Goal: Transaction & Acquisition: Purchase product/service

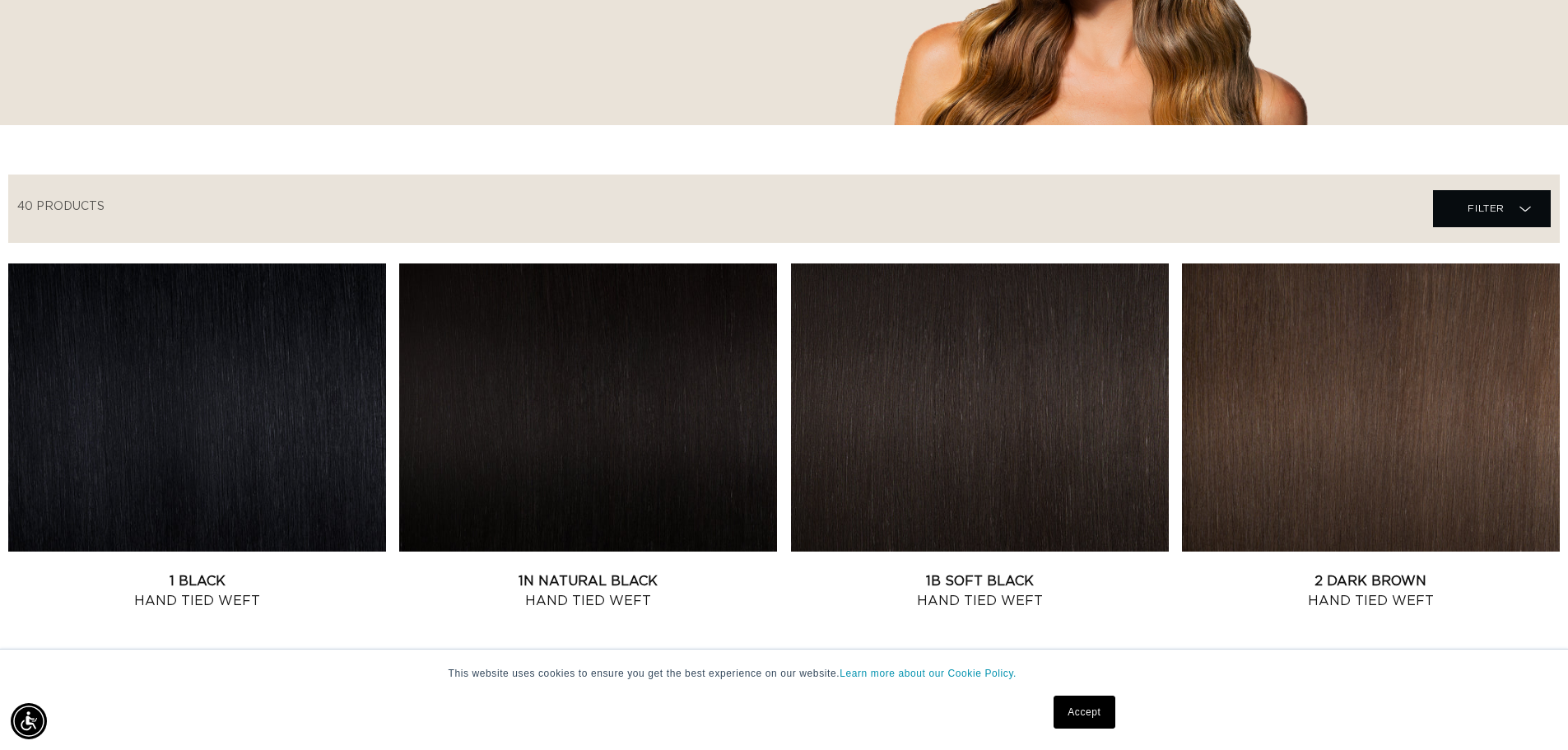
scroll to position [0, 1451]
click at [1091, 719] on link "Accept" at bounding box center [1084, 712] width 61 height 33
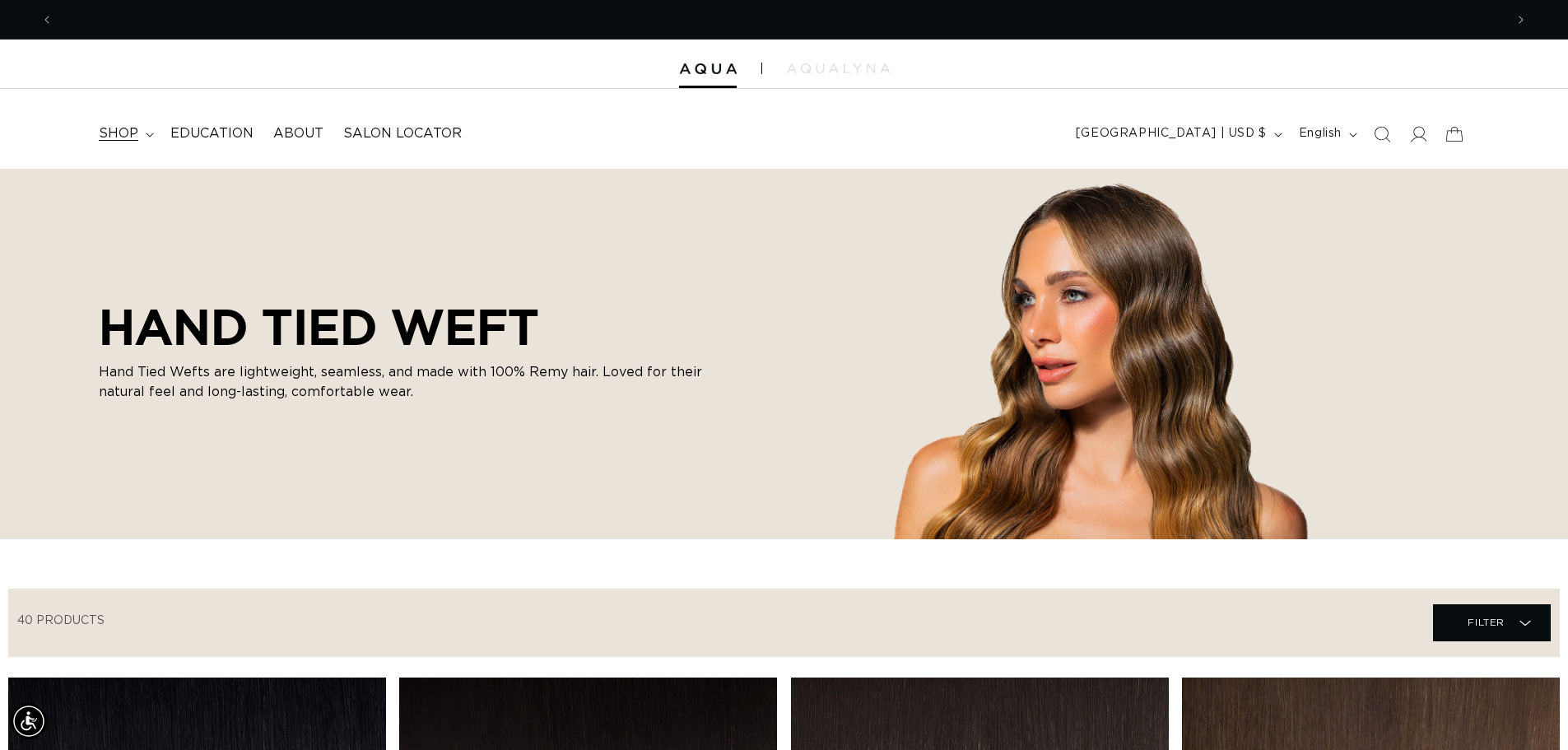
scroll to position [0, 0]
click at [149, 130] on summary "shop" at bounding box center [124, 134] width 72 height 37
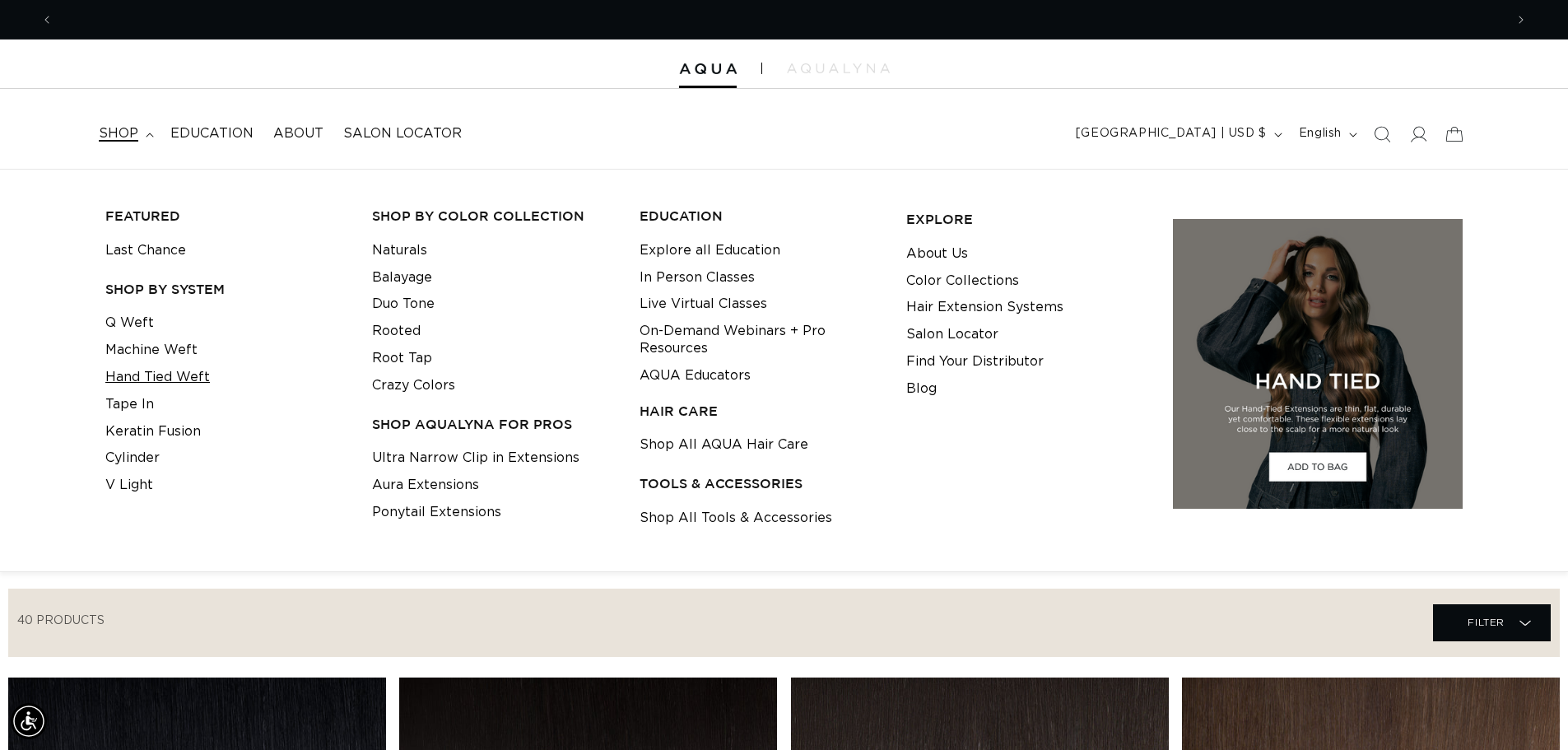
scroll to position [0, 1451]
click at [176, 379] on link "Hand Tied Weft" at bounding box center [158, 377] width 105 height 27
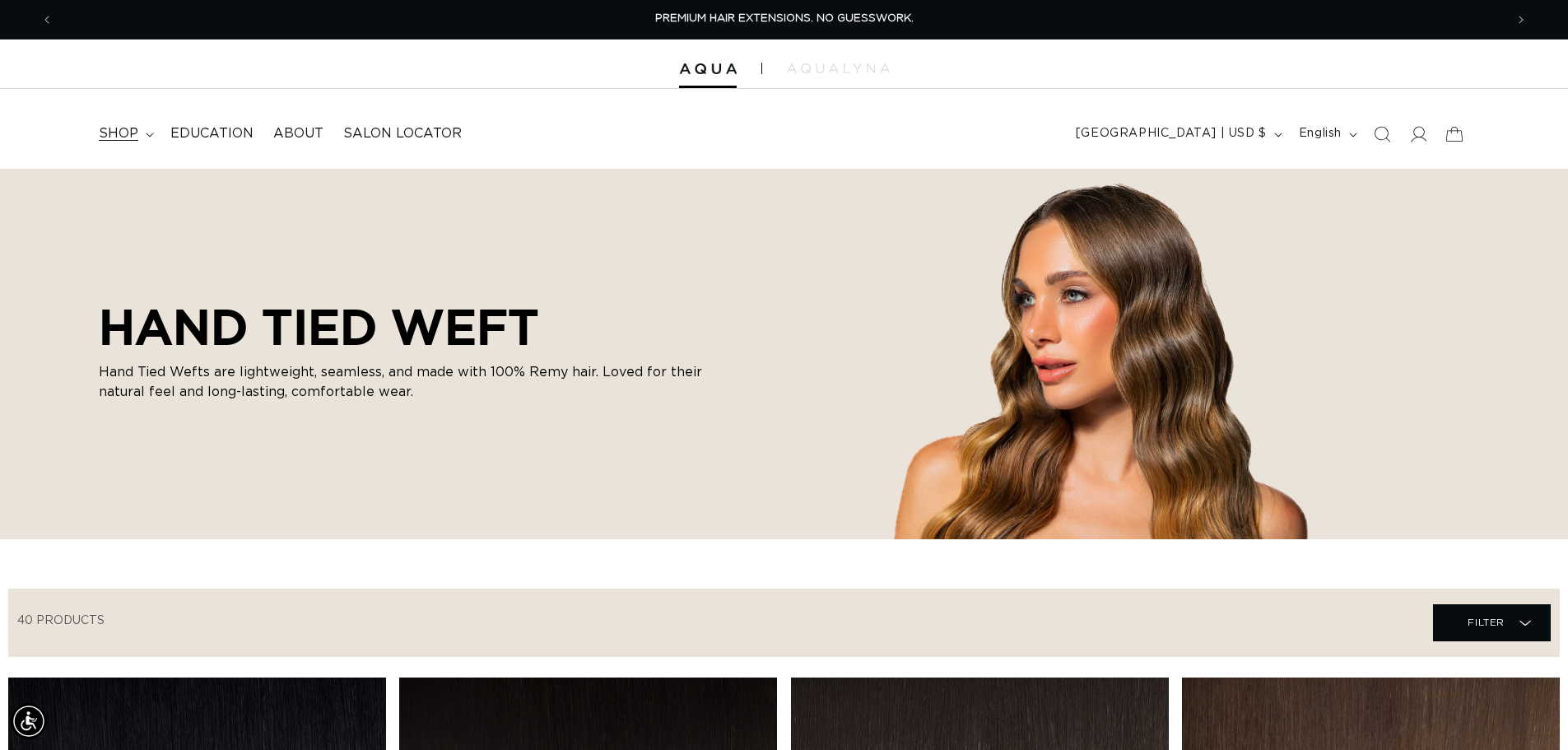
click at [142, 135] on summary "shop" at bounding box center [124, 134] width 72 height 37
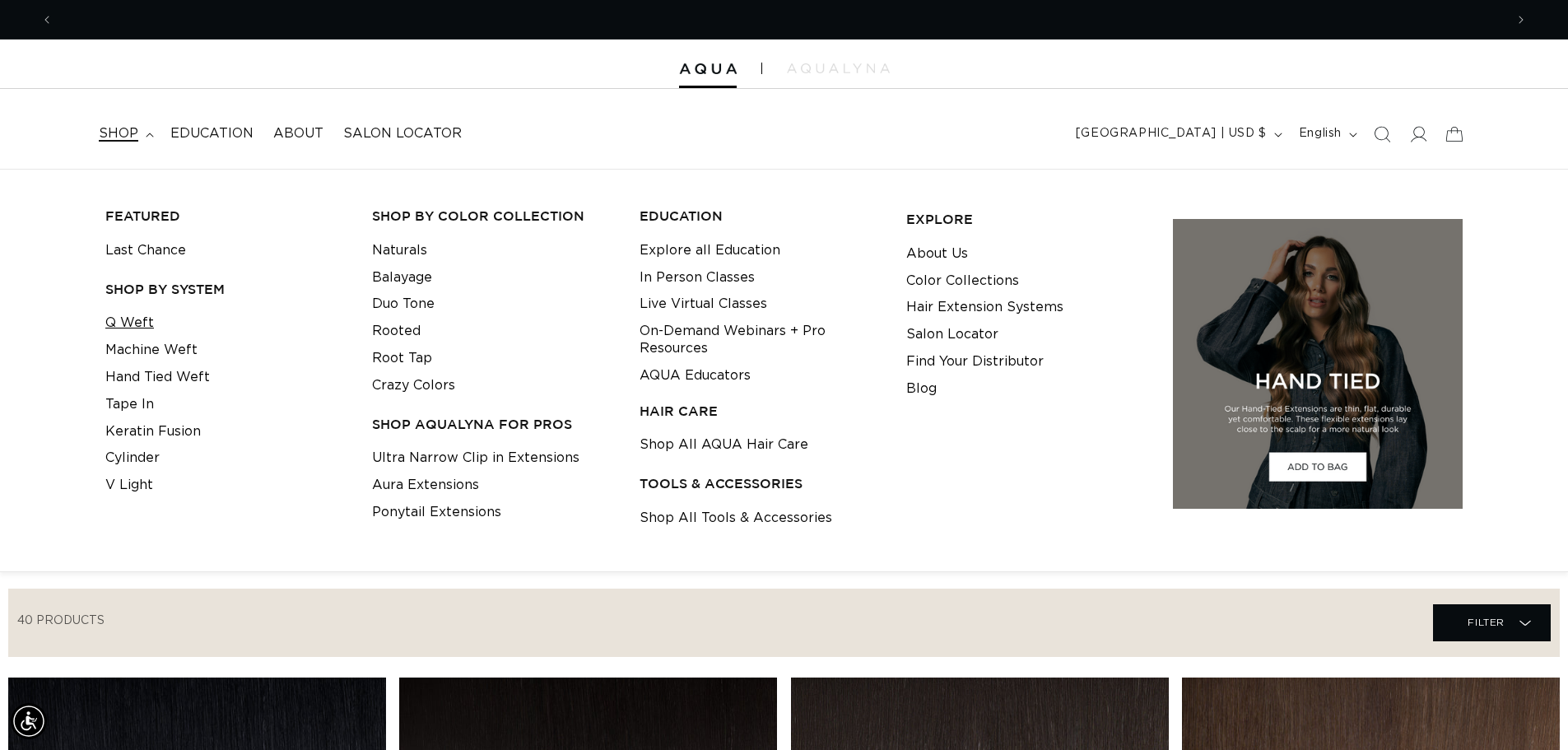
scroll to position [0, 1451]
click at [136, 327] on link "Q Weft" at bounding box center [130, 323] width 49 height 27
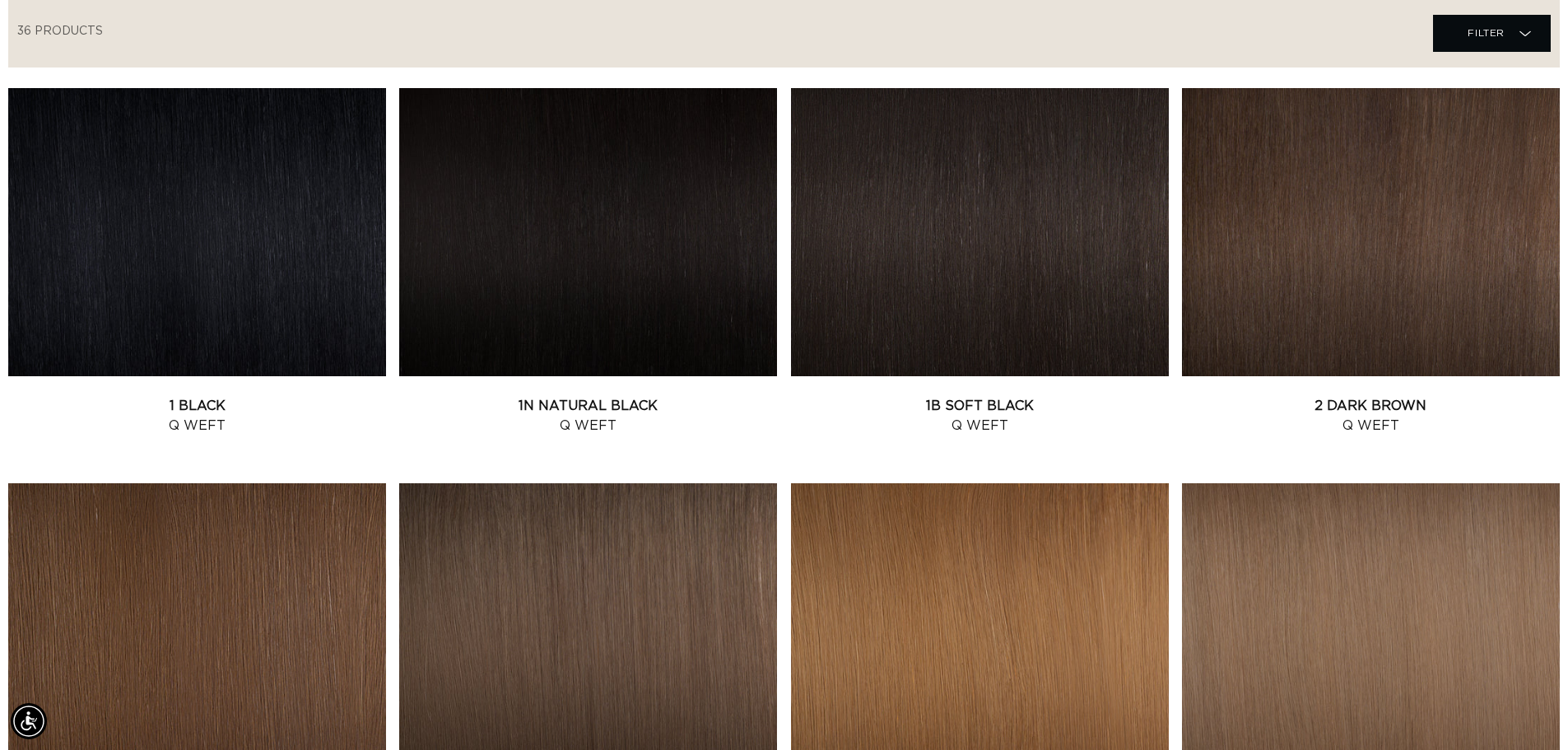
scroll to position [0, 1451]
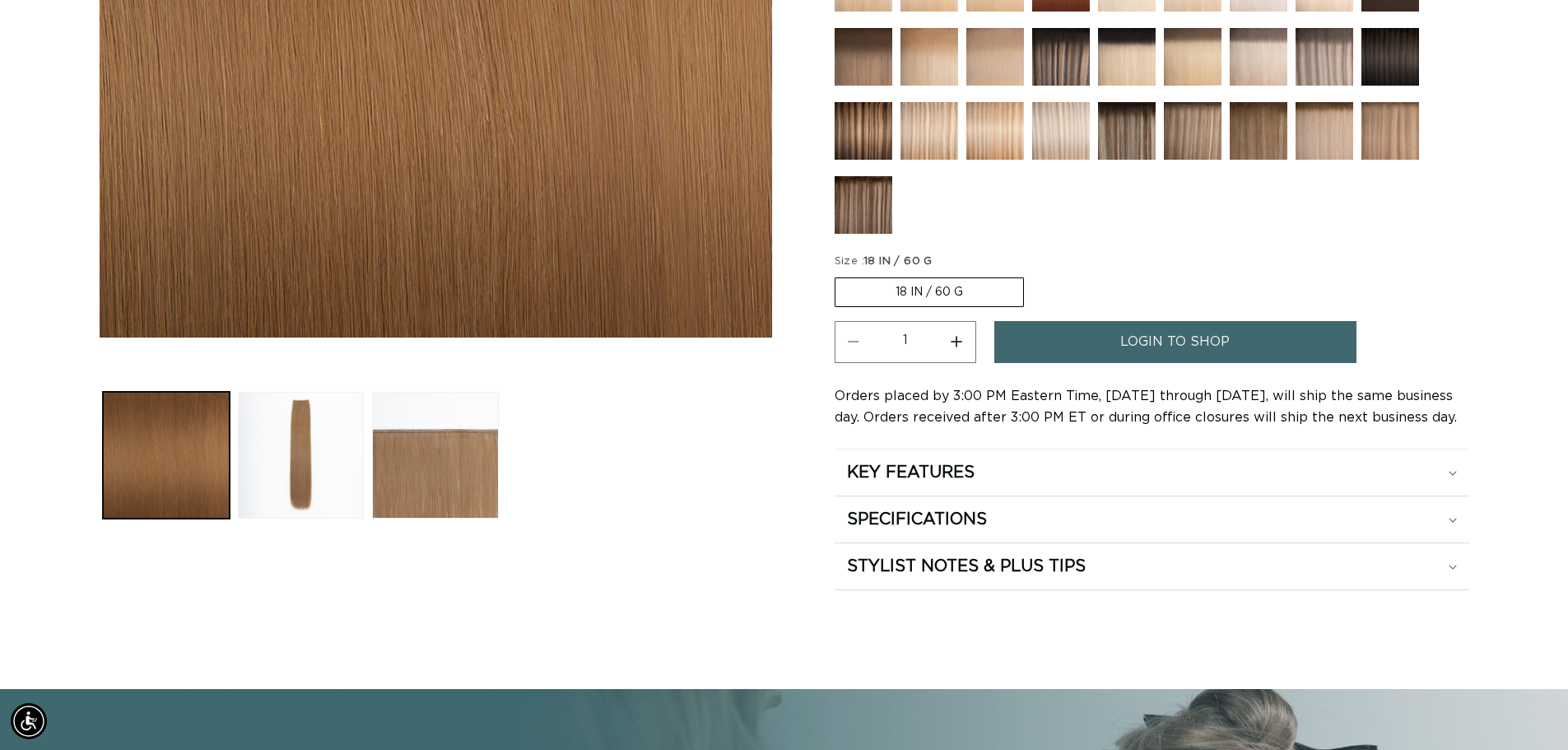
scroll to position [522, 0]
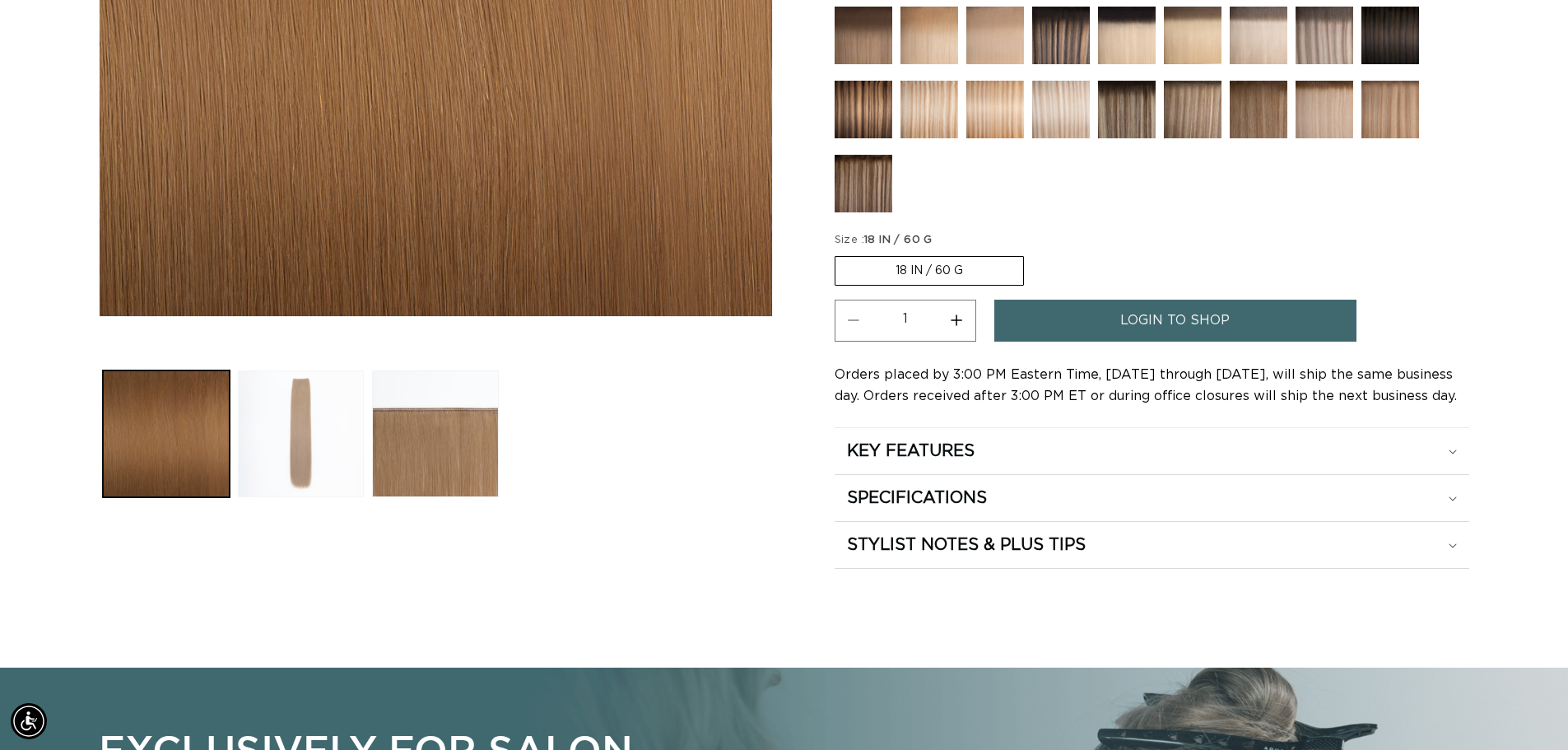
click at [324, 433] on button "Load image 2 in gallery view" at bounding box center [301, 434] width 127 height 127
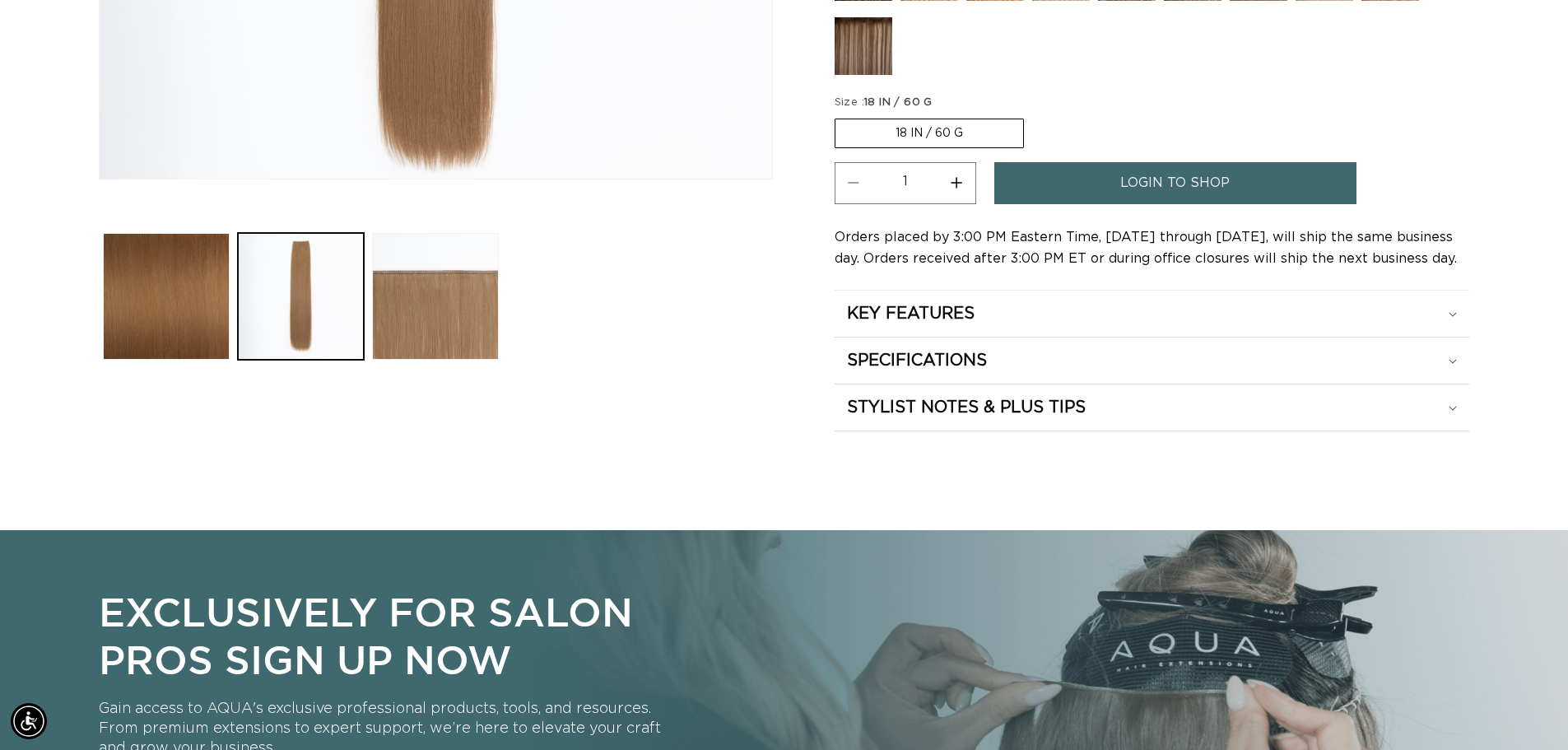
scroll to position [675, 0]
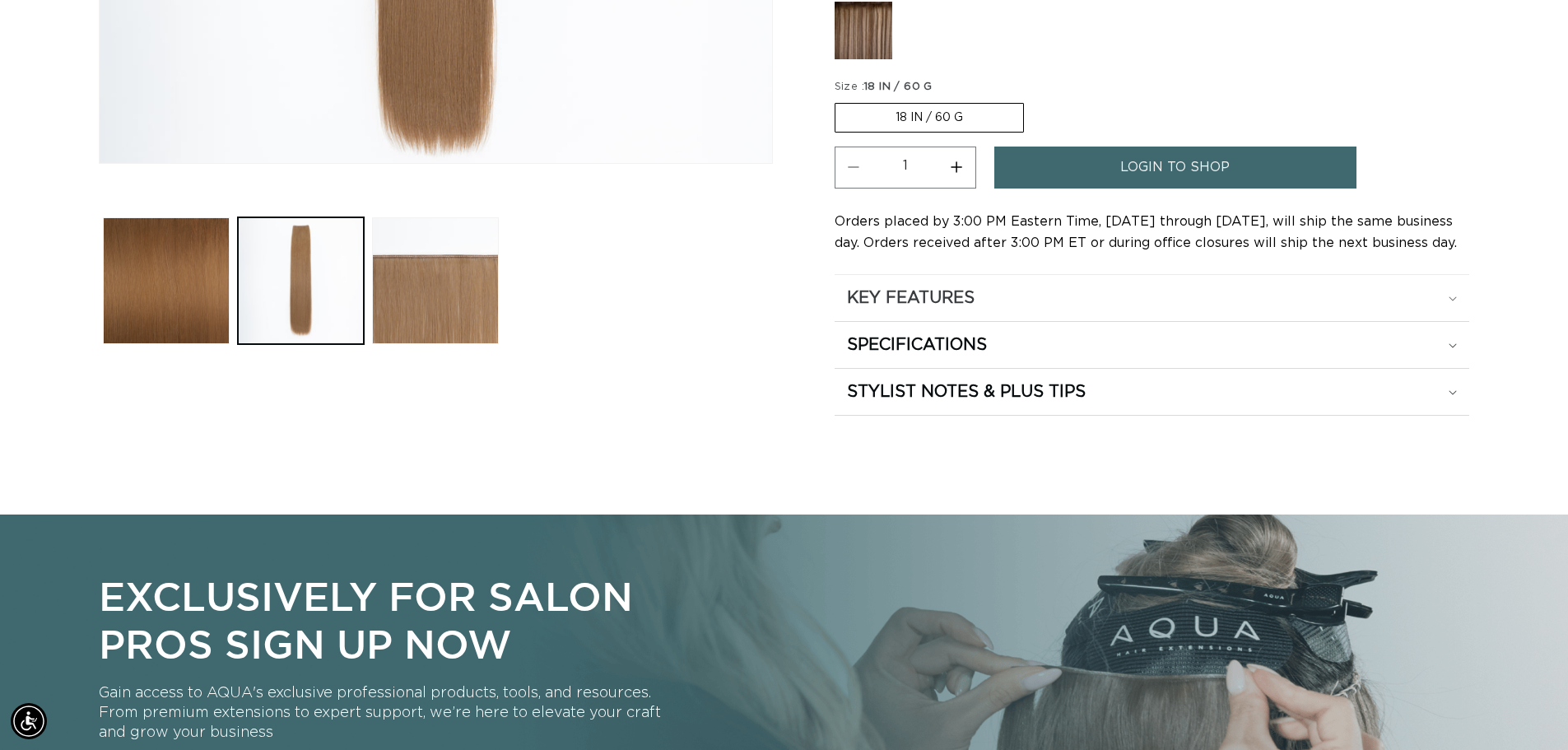
click at [1449, 296] on icon at bounding box center [1453, 298] width 8 height 5
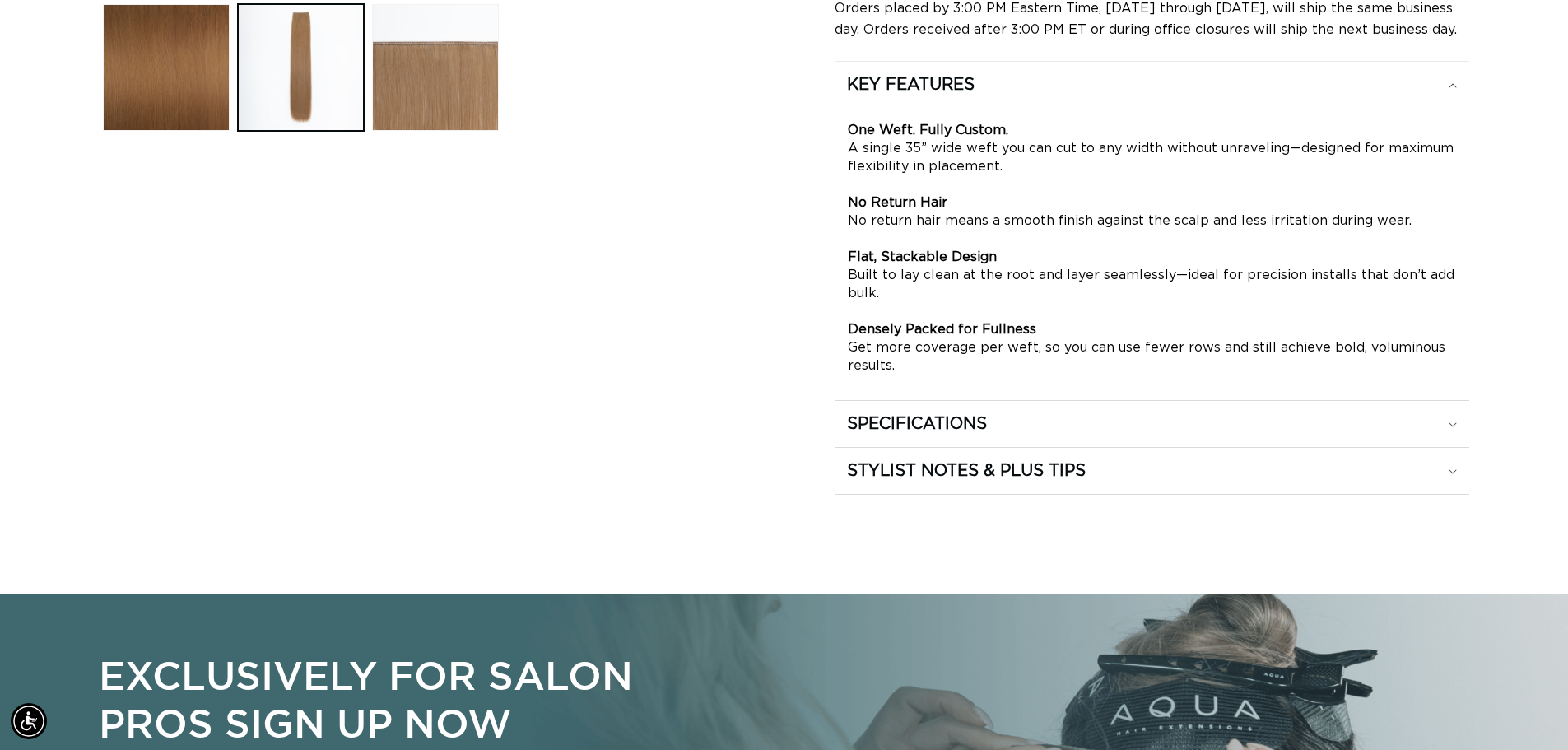
scroll to position [0, 1451]
click at [1450, 431] on div "SPECIFICATIONS" at bounding box center [1152, 424] width 610 height 22
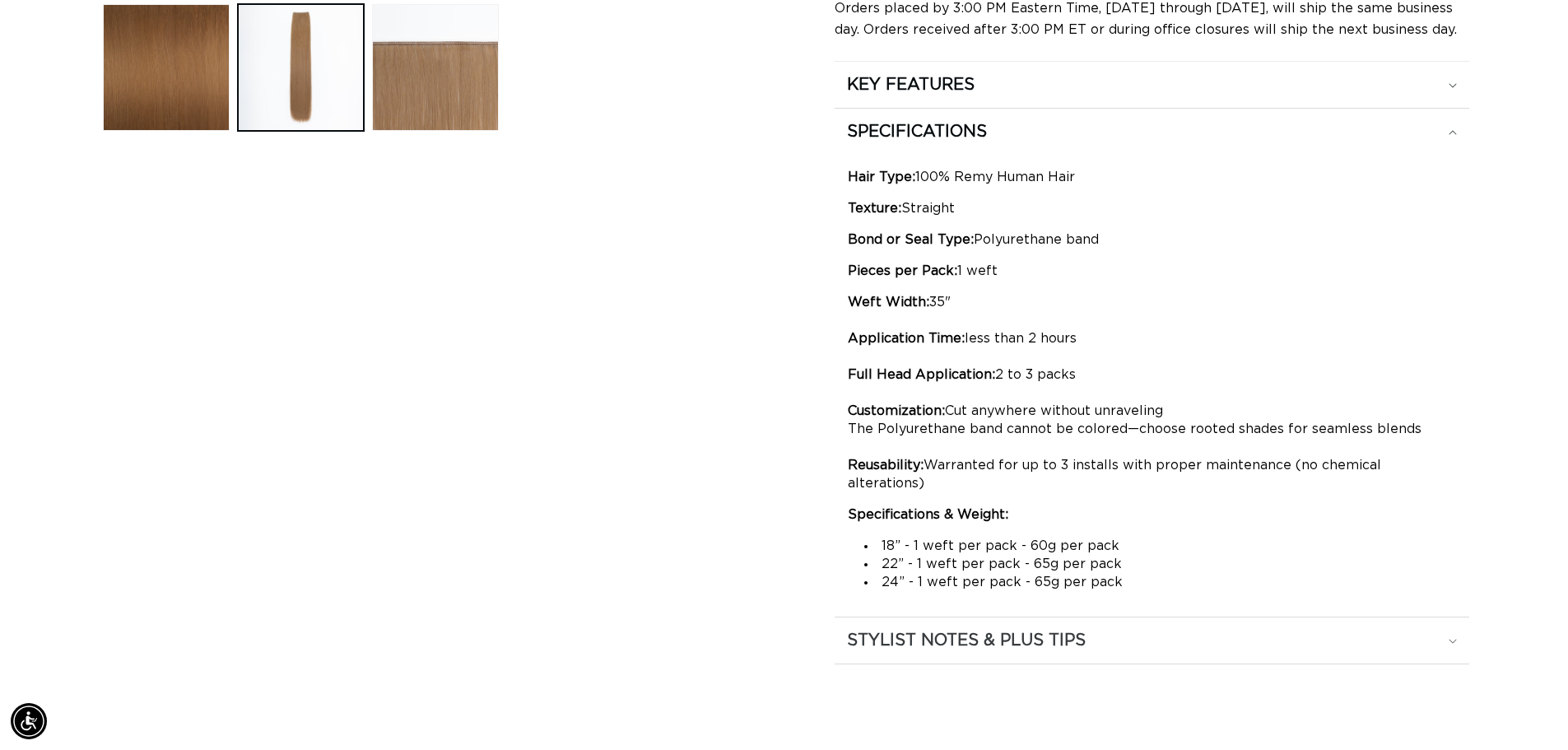
click at [1036, 630] on h2 "STYLIST NOTES & PLUS TIPS" at bounding box center [966, 641] width 238 height 22
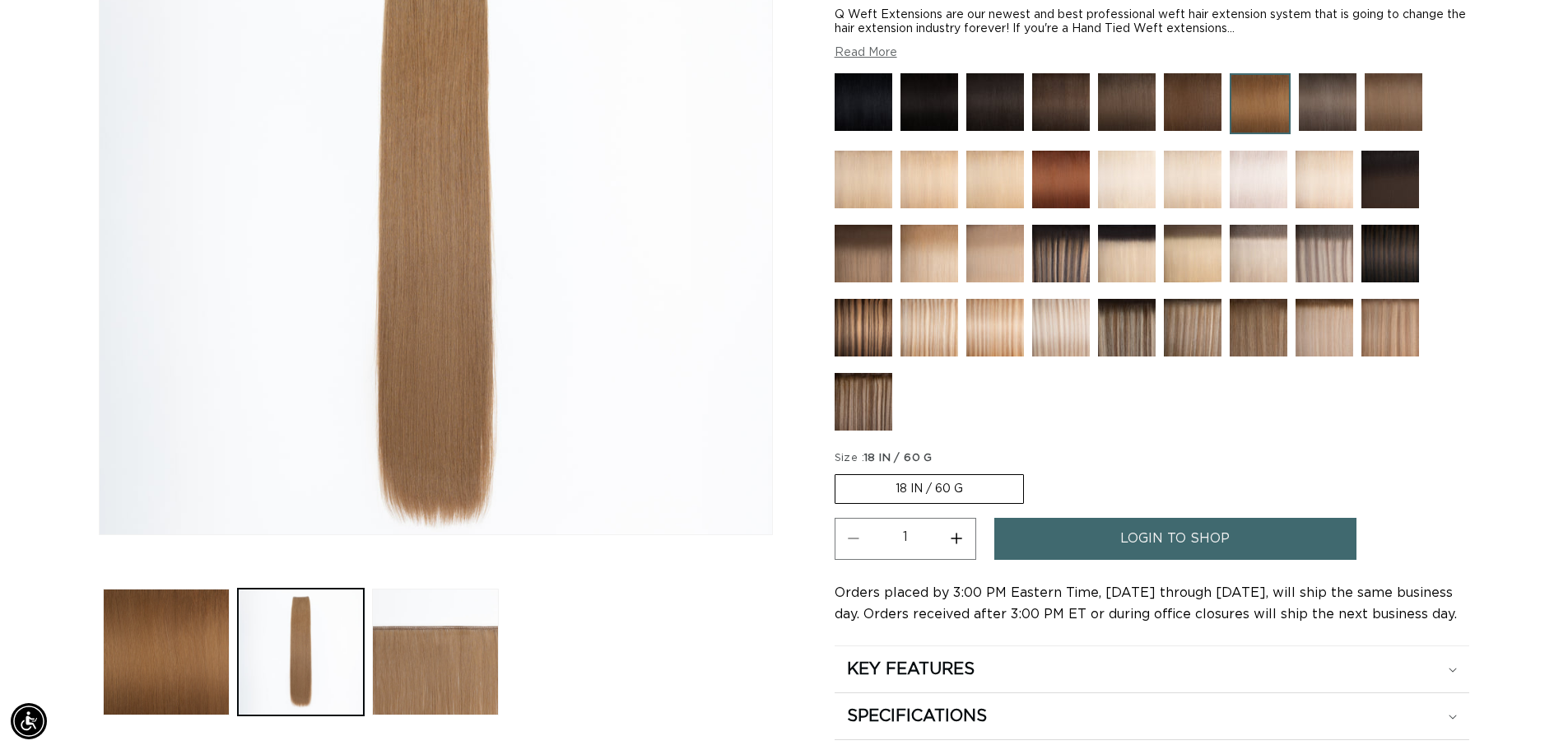
scroll to position [0, 0]
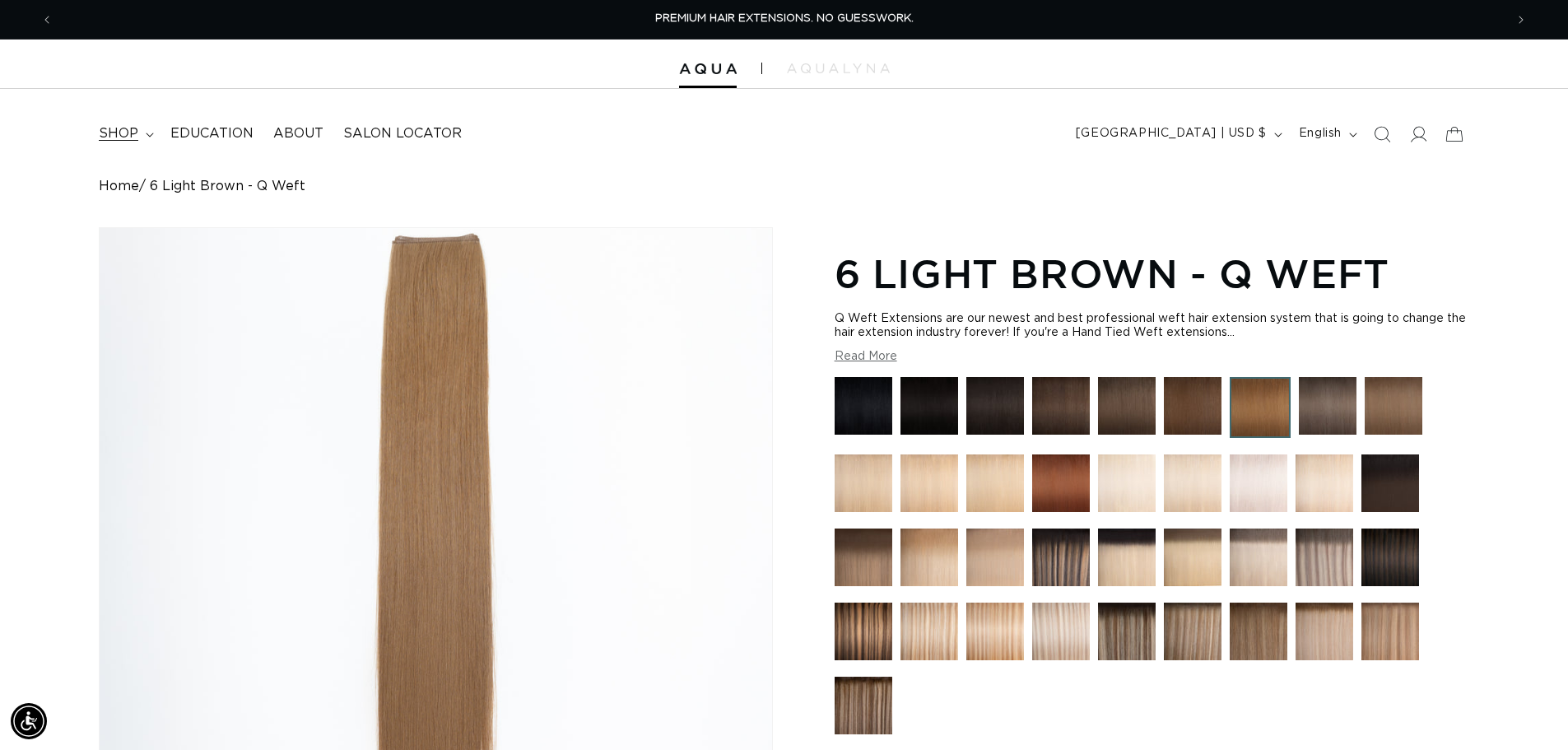
click at [135, 140] on span "shop" at bounding box center [119, 134] width 39 height 17
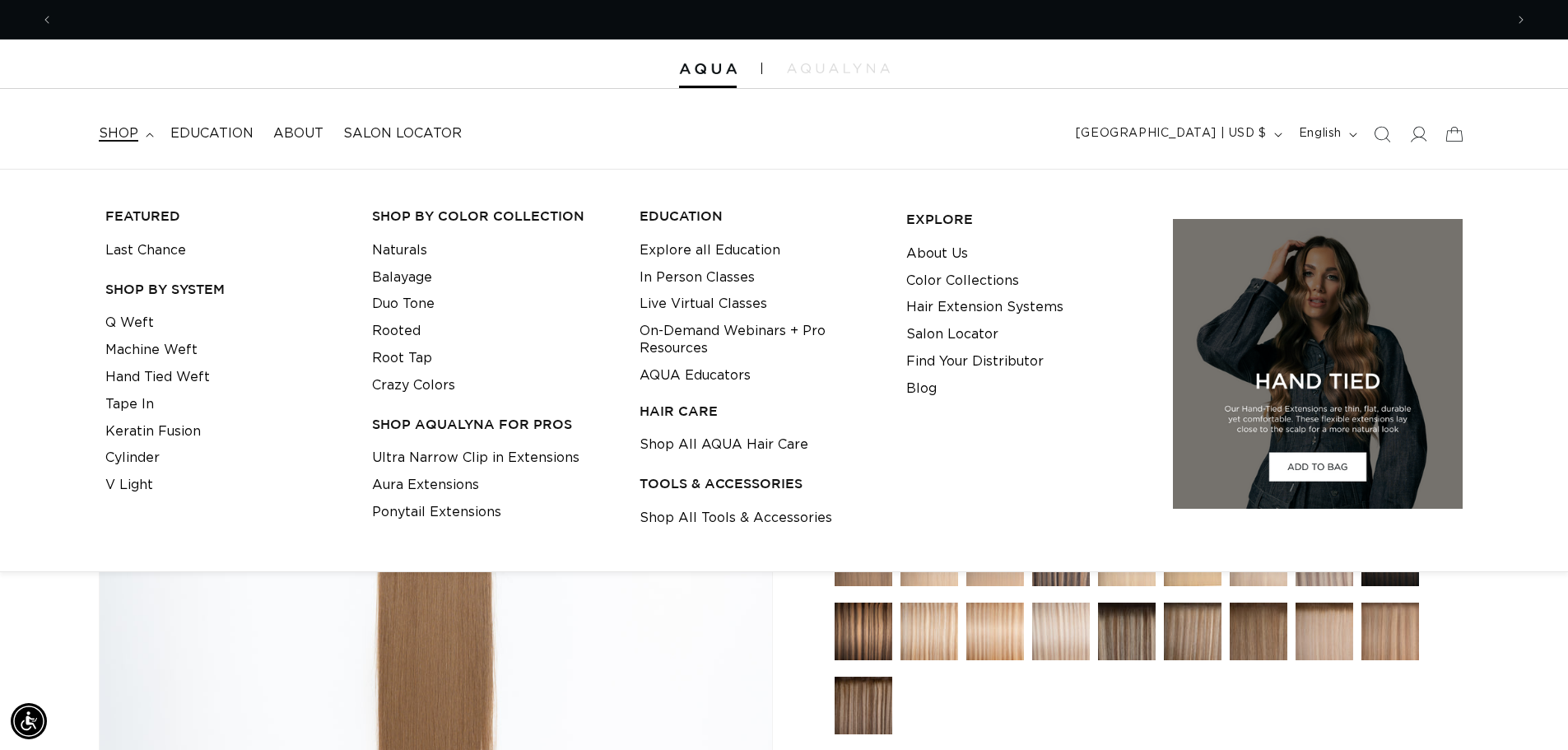
scroll to position [0, 1451]
click at [150, 459] on link "Cylinder" at bounding box center [133, 457] width 54 height 27
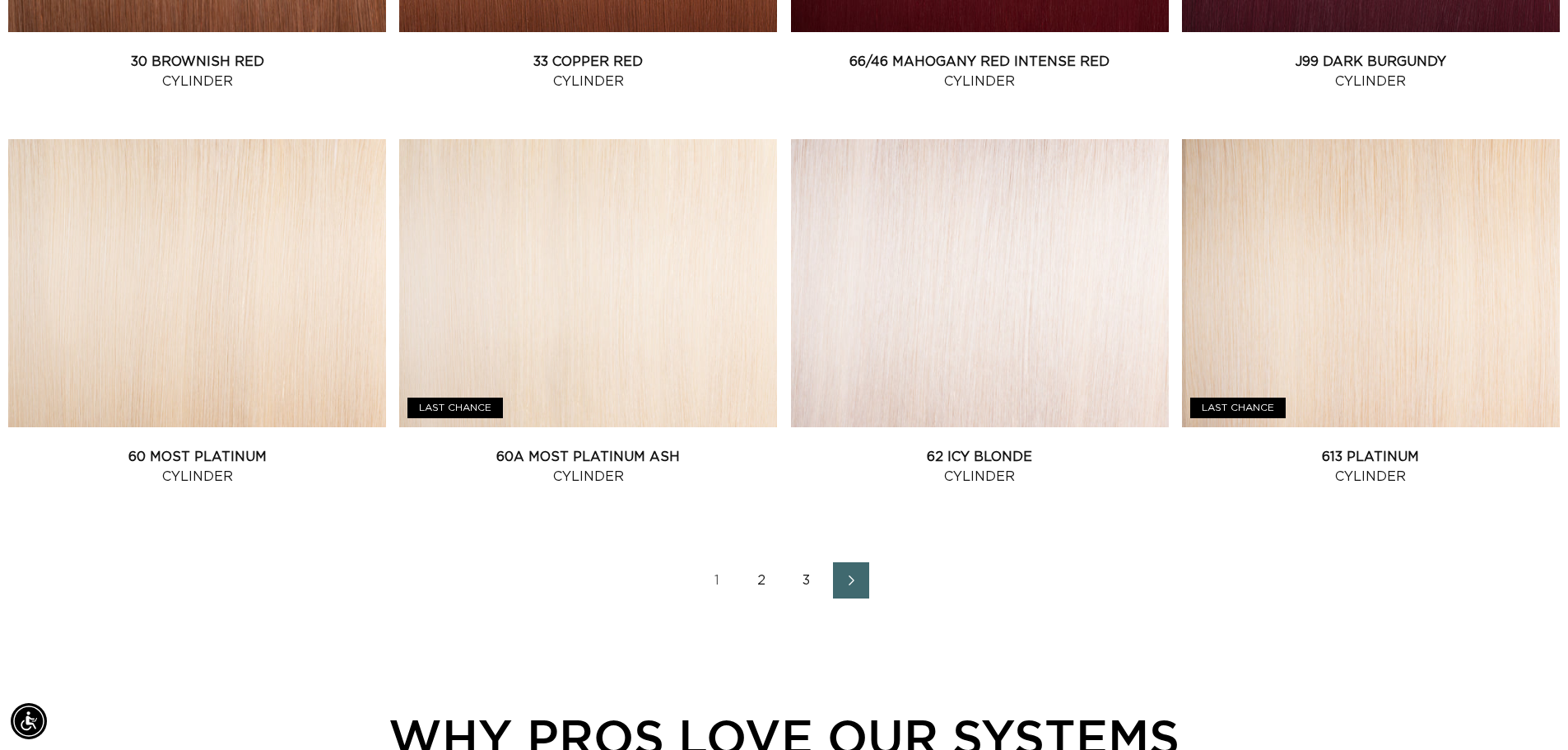
scroll to position [0, 1451]
click at [766, 578] on link "2" at bounding box center [762, 580] width 36 height 36
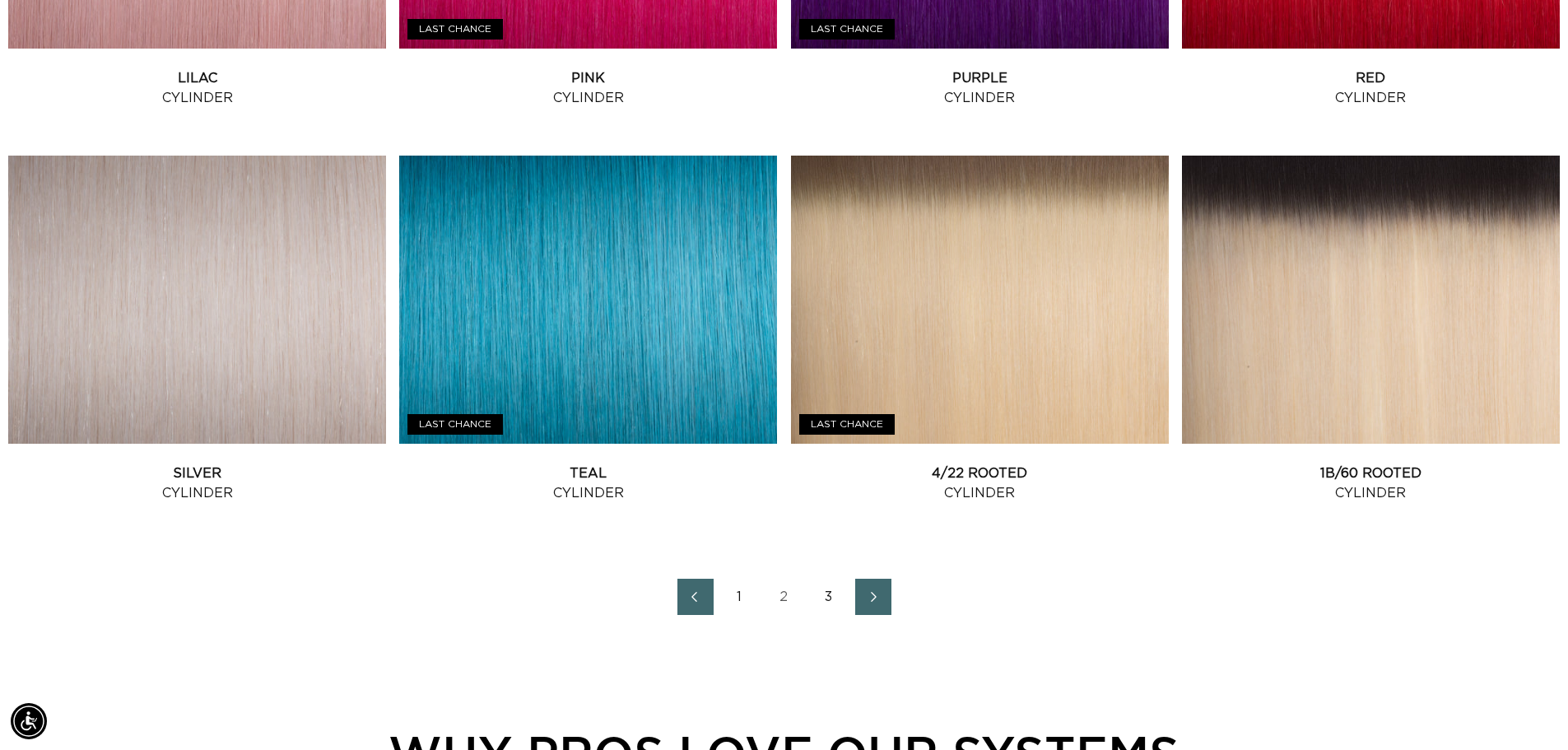
scroll to position [0, 1451]
click at [827, 602] on link "3" at bounding box center [828, 597] width 36 height 36
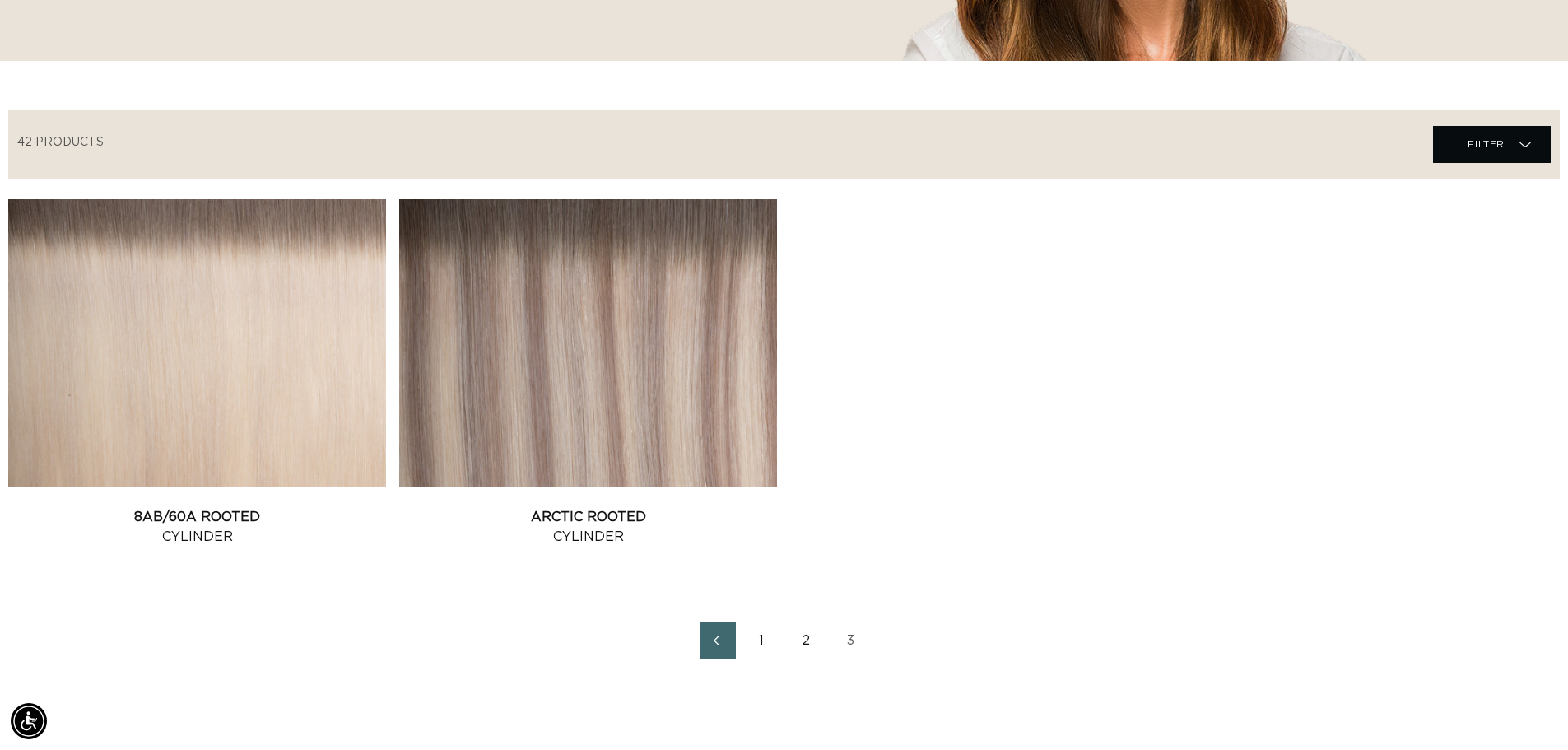
scroll to position [0, 1451]
click at [265, 507] on link "8AB/60A Rooted Cylinder" at bounding box center [197, 526] width 378 height 39
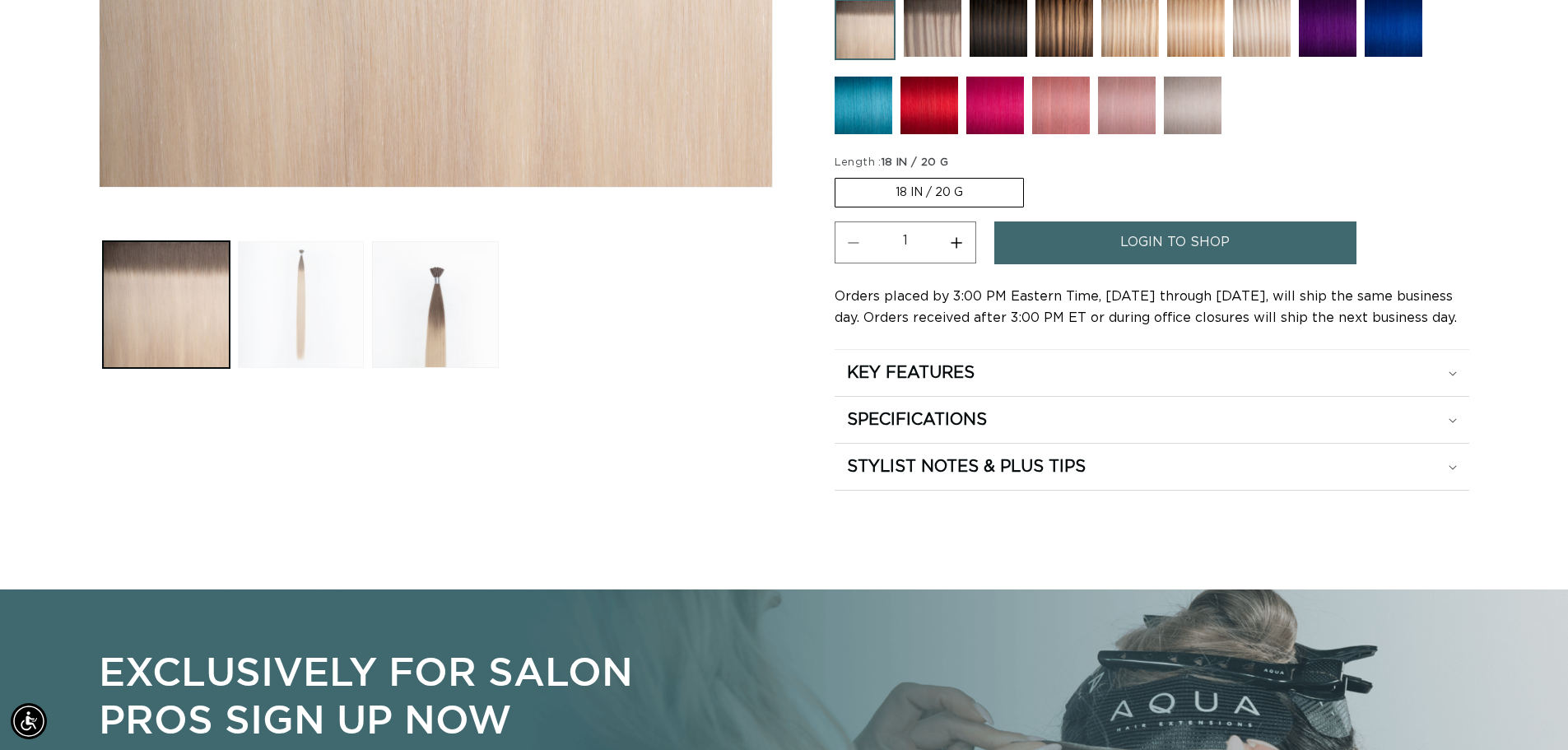
scroll to position [0, 1451]
click at [454, 320] on button "Load image 3 in gallery view" at bounding box center [436, 305] width 127 height 127
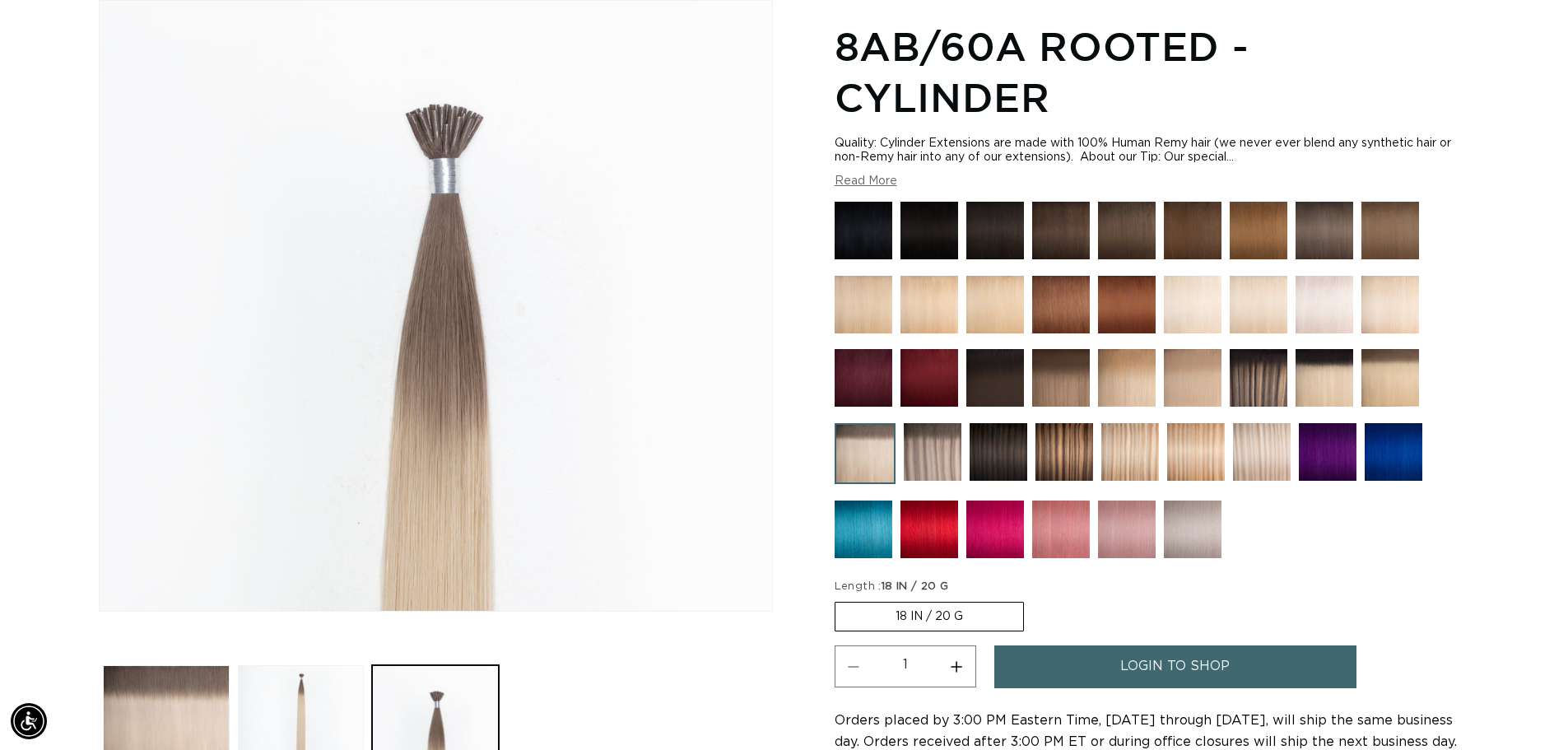
scroll to position [0, 2902]
click at [920, 613] on label "18 IN / 20 G Variant sold out or unavailable" at bounding box center [929, 617] width 189 height 30
click at [840, 599] on input "18 IN / 20 G Variant sold out or unavailable" at bounding box center [839, 599] width 1 height 1
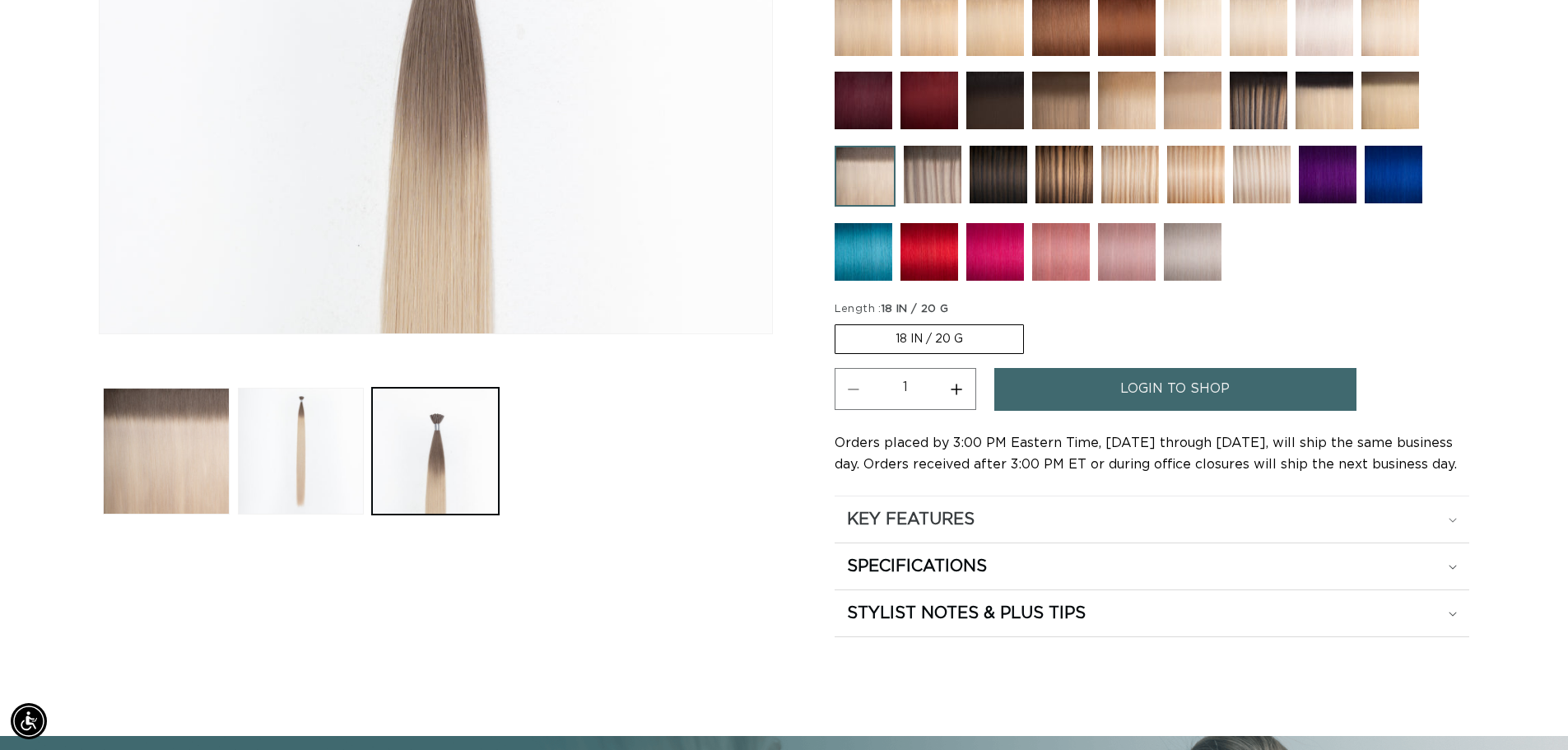
scroll to position [0, 0]
click at [1449, 518] on icon at bounding box center [1453, 520] width 8 height 5
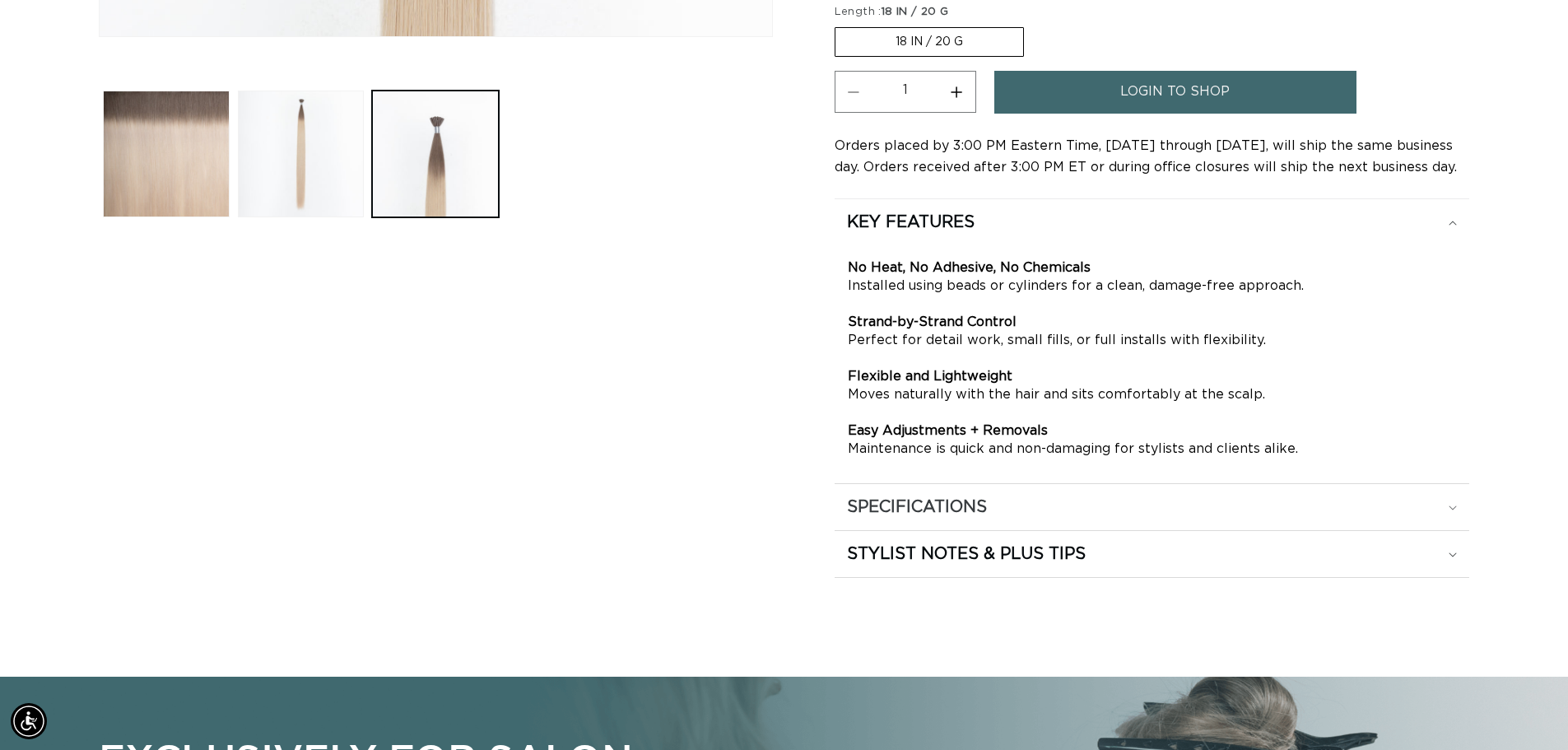
click at [1457, 509] on summary "SPECIFICATIONS" at bounding box center [1152, 507] width 635 height 46
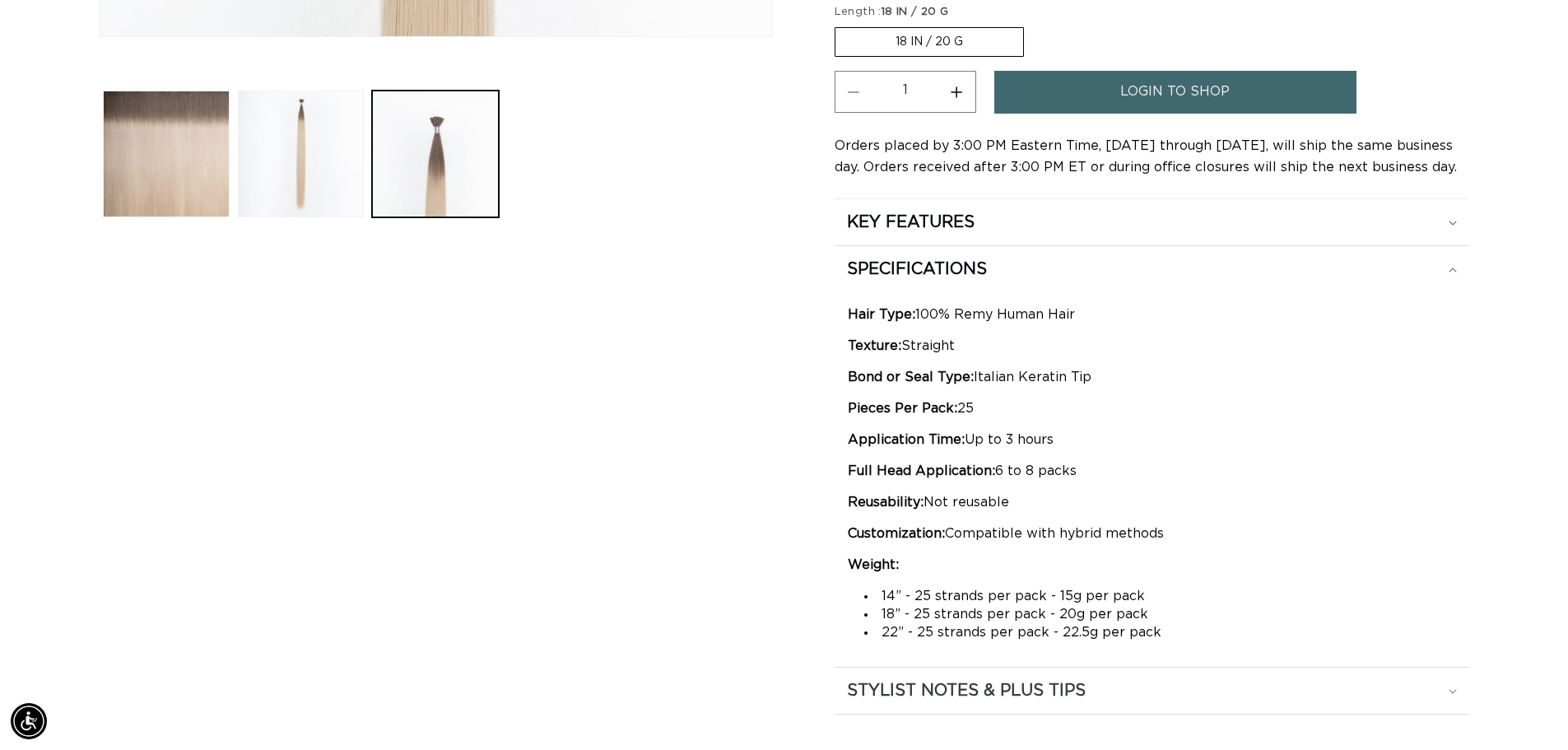
scroll to position [0, 1451]
click at [1463, 697] on summary "STYLIST NOTES & PLUS TIPS" at bounding box center [1152, 690] width 635 height 46
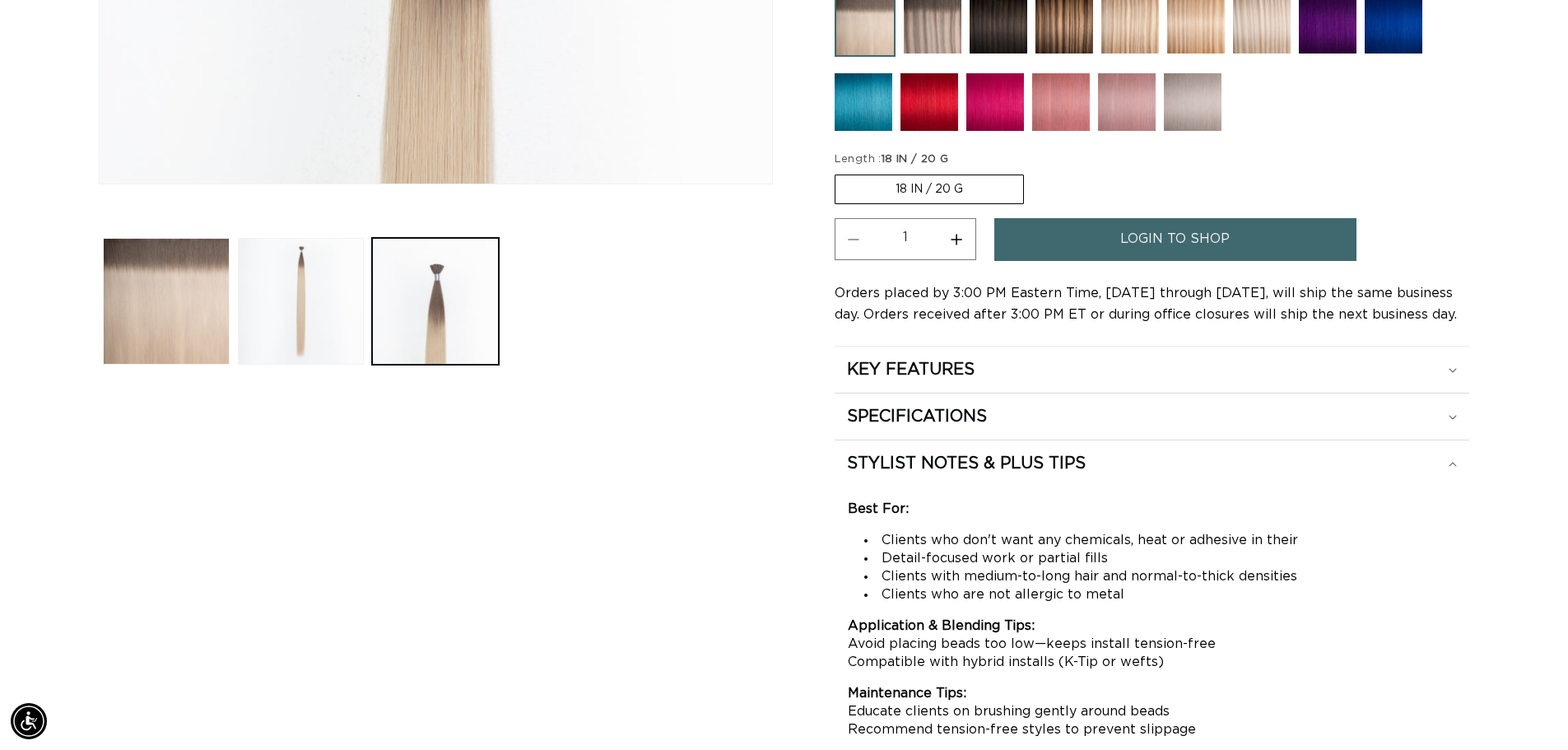
scroll to position [0, 2902]
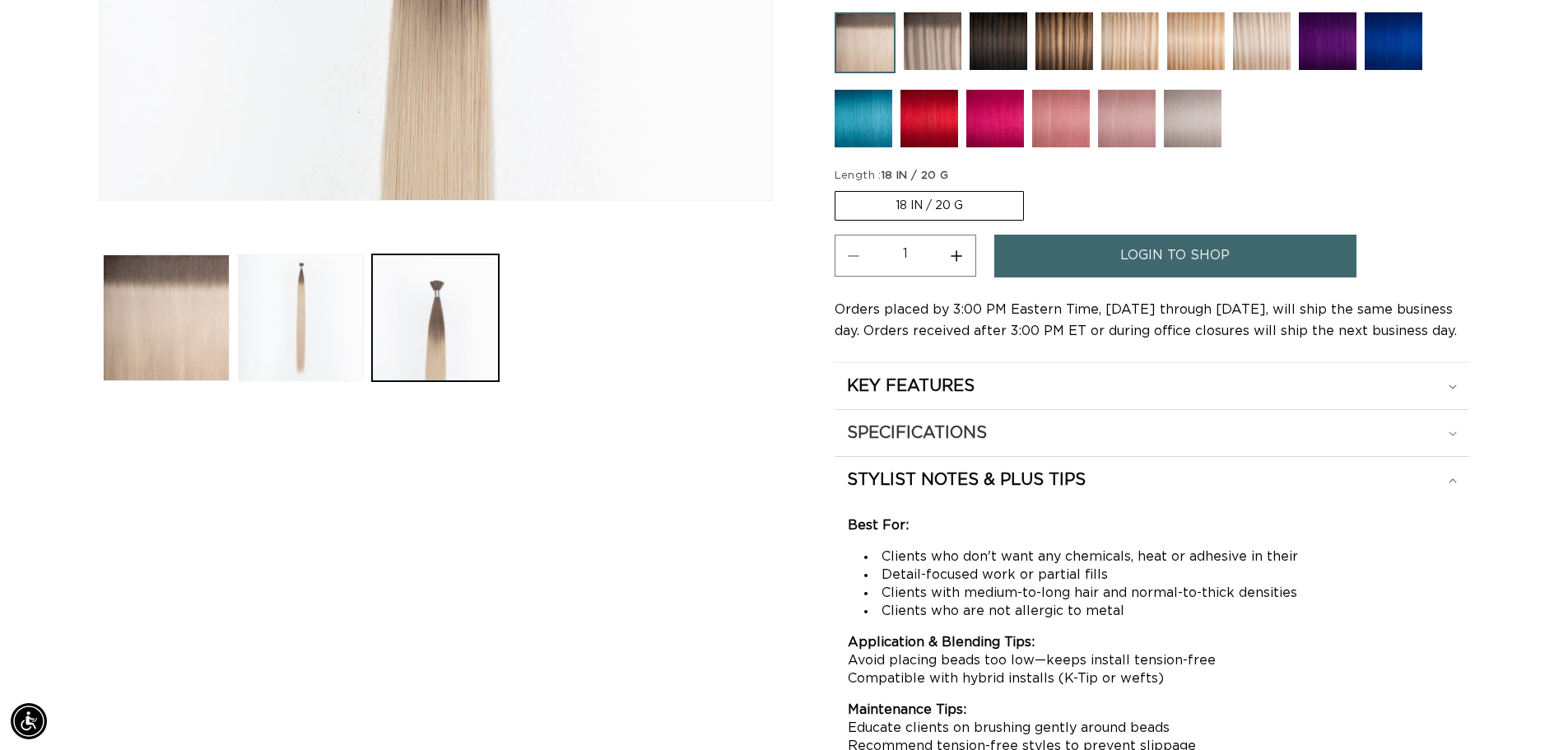
click at [985, 428] on h2 "SPECIFICATIONS" at bounding box center [917, 433] width 140 height 22
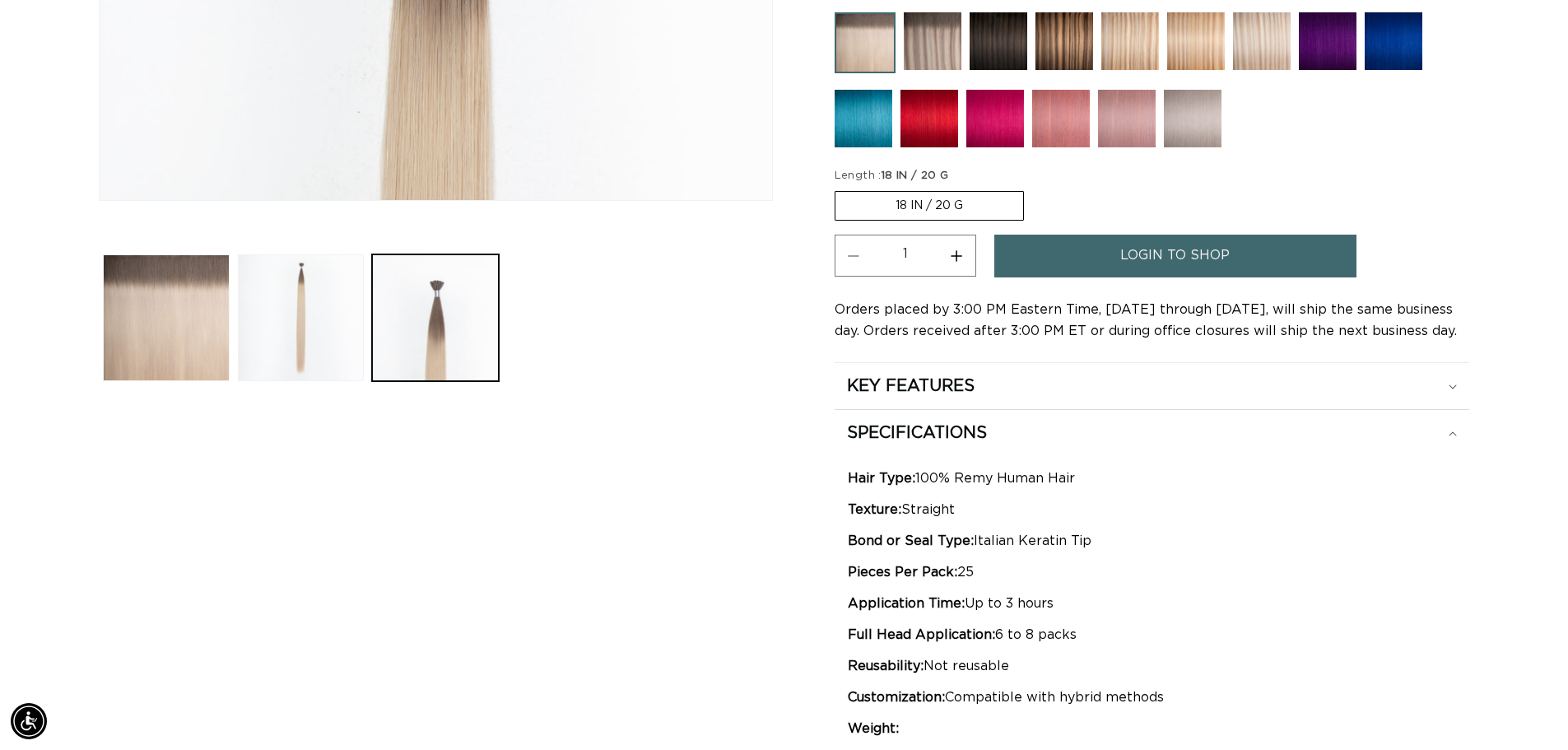
scroll to position [0, 0]
